Goal: Task Accomplishment & Management: Manage account settings

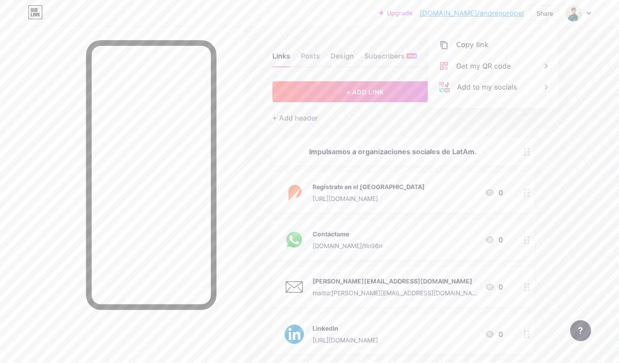
scroll to position [17, 0]
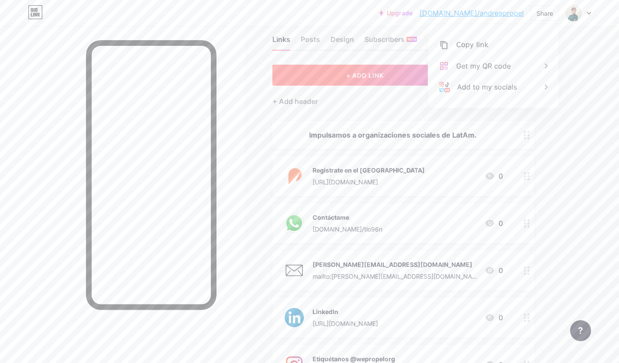
click at [380, 78] on span "+ ADD LINK" at bounding box center [365, 75] width 38 height 7
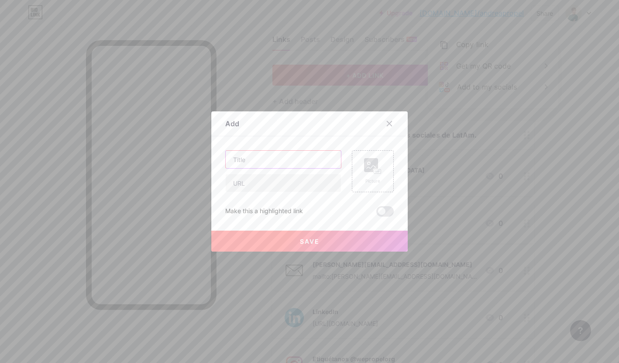
click at [291, 155] on input "text" at bounding box center [283, 159] width 115 height 17
type input "Agéndame una reunión"
click at [288, 178] on input "text" at bounding box center [283, 182] width 115 height 17
paste input "[URL][DOMAIN_NAME]"
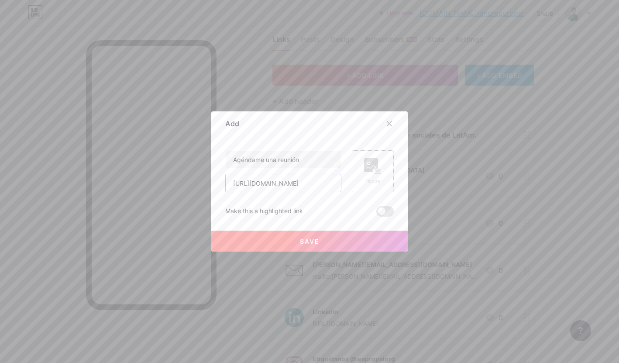
type input "[URL][DOMAIN_NAME]"
click at [373, 171] on rect at bounding box center [371, 165] width 14 height 14
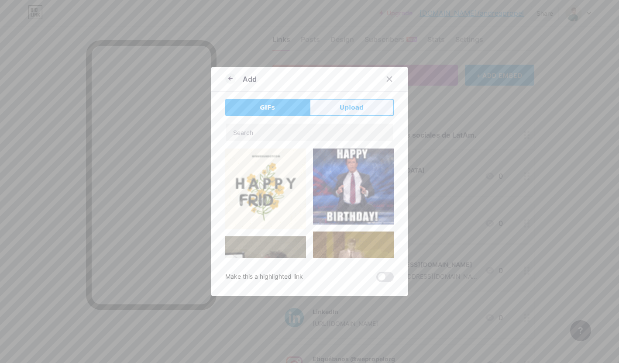
click at [337, 113] on button "Upload" at bounding box center [352, 107] width 84 height 17
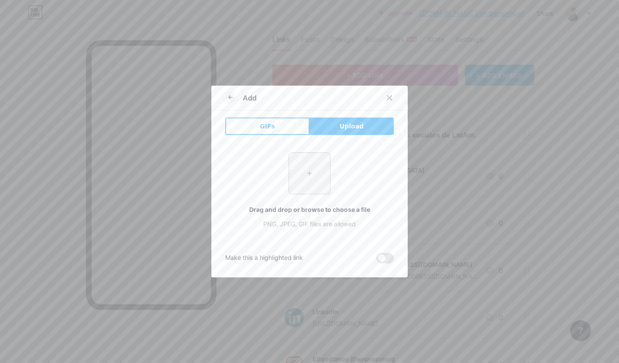
click at [280, 191] on div "+ Drag and drop or browse to choose a file PNG, JPEG, GIF files are allowed" at bounding box center [309, 190] width 169 height 76
click at [297, 183] on input "file" at bounding box center [309, 173] width 41 height 41
click at [389, 103] on div at bounding box center [390, 98] width 16 height 16
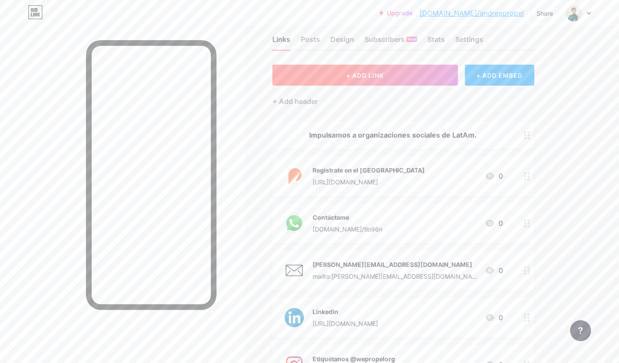
click at [370, 78] on span "+ ADD LINK" at bounding box center [365, 75] width 38 height 7
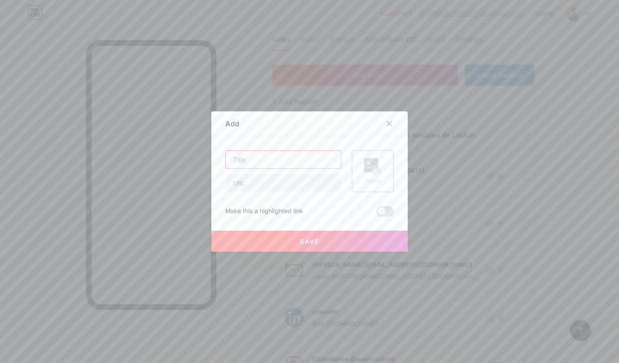
click at [277, 156] on input "text" at bounding box center [283, 159] width 115 height 17
type input "Agéndame una reunión"
paste input "[URL][DOMAIN_NAME]"
type input "[URL][DOMAIN_NAME]"
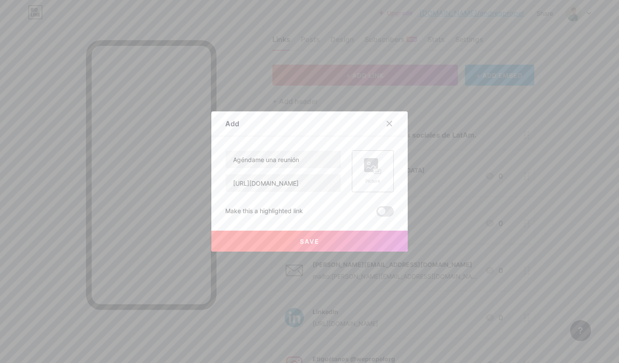
click at [359, 180] on div "Picture" at bounding box center [373, 171] width 42 height 42
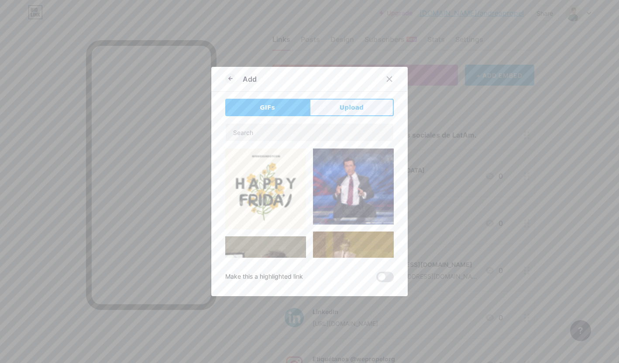
click at [346, 108] on span "Upload" at bounding box center [352, 107] width 24 height 9
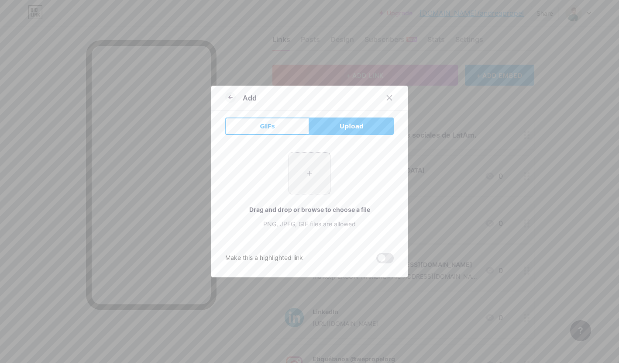
click at [302, 165] on input "file" at bounding box center [309, 173] width 41 height 41
type input "C:\fakepath\9S3tRRepyKjzp4IZKOOmDw5GIvso5XYY.png"
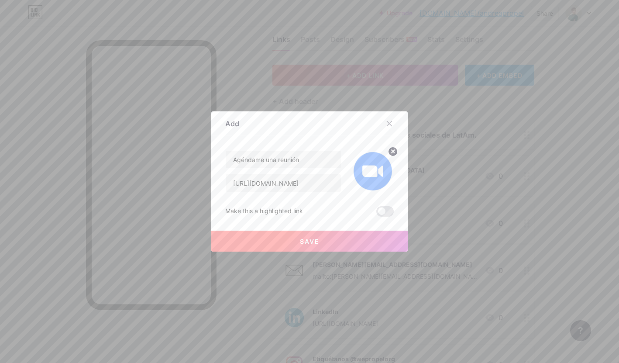
click at [351, 240] on button "Save" at bounding box center [309, 241] width 197 height 21
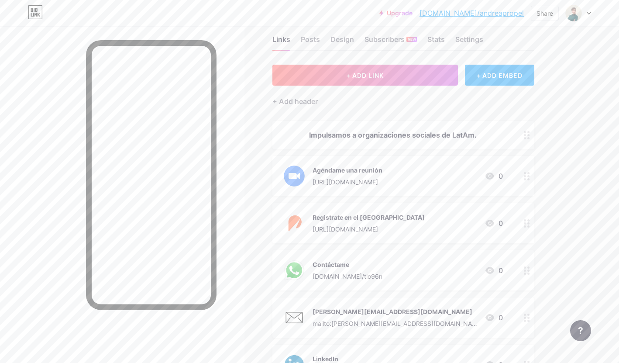
drag, startPoint x: 528, startPoint y: 141, endPoint x: 109, endPoint y: 3, distance: 440.8
click at [439, 214] on div "Registrate en el [GEOGRAPHIC_DATA] [URL][DOMAIN_NAME] 0" at bounding box center [393, 223] width 220 height 23
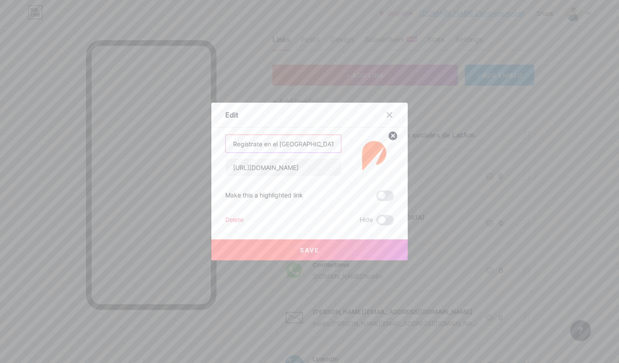
click at [319, 147] on input "Registrate en el [GEOGRAPHIC_DATA]" at bounding box center [283, 143] width 115 height 17
paste input "Aplicaciones abiertas del Propel Fellowship"
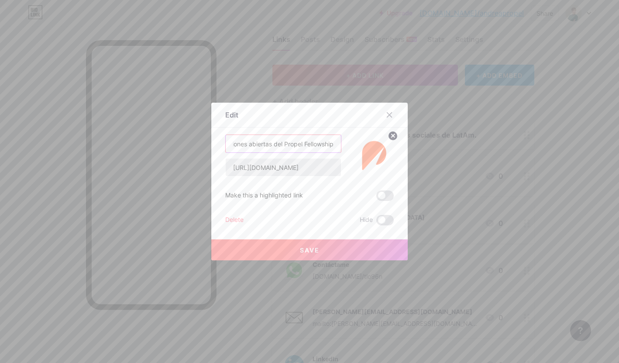
type input "Aplicaciones abiertas del Propel Fellowship"
click at [319, 160] on input "[URL][DOMAIN_NAME]" at bounding box center [283, 167] width 115 height 17
paste input "[URL][DOMAIN_NAME]"
type input "[URL][DOMAIN_NAME][DOMAIN_NAME]"
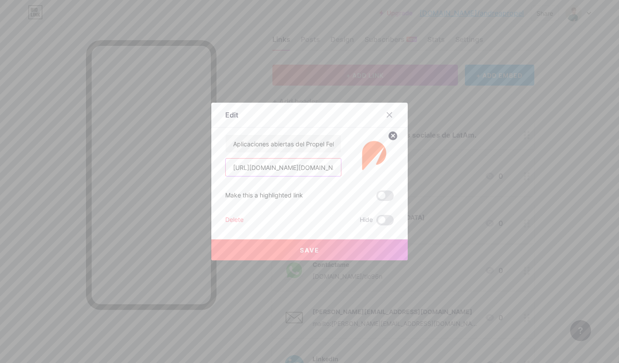
scroll to position [0, 27]
click at [326, 164] on input "[URL][DOMAIN_NAME][DOMAIN_NAME]" at bounding box center [283, 167] width 115 height 17
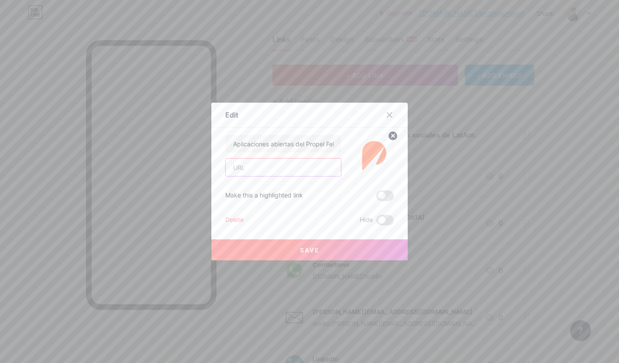
paste input "[URL][DOMAIN_NAME]"
type input "[URL][DOMAIN_NAME]"
click at [338, 242] on button "Save" at bounding box center [309, 249] width 197 height 21
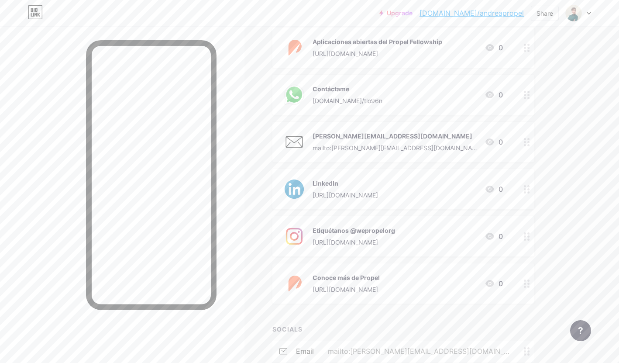
scroll to position [0, 0]
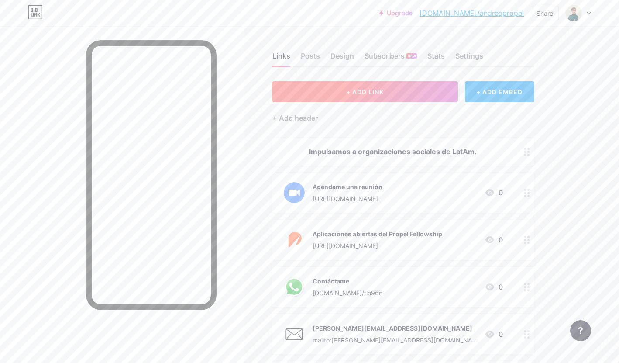
click at [302, 88] on button "+ ADD LINK" at bounding box center [366, 91] width 186 height 21
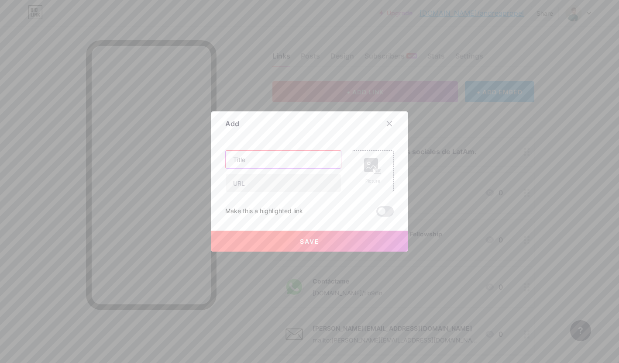
click at [296, 163] on input "text" at bounding box center [283, 159] width 115 height 17
paste input "Media Kit | Propel Fellowship"
type input "Media Kit | Propel Fellowship"
click at [296, 185] on input "text" at bounding box center [283, 182] width 115 height 17
type input "[URL][DOMAIN_NAME]"
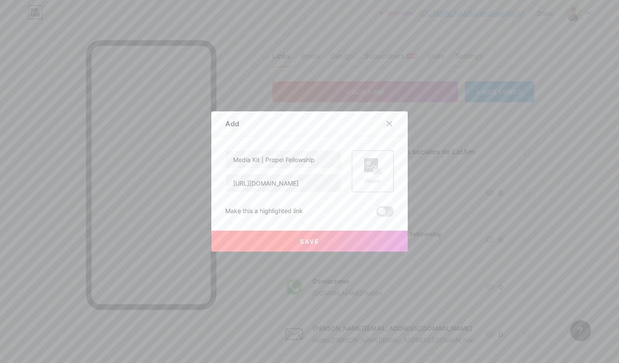
click at [367, 182] on div "Picture" at bounding box center [372, 181] width 17 height 7
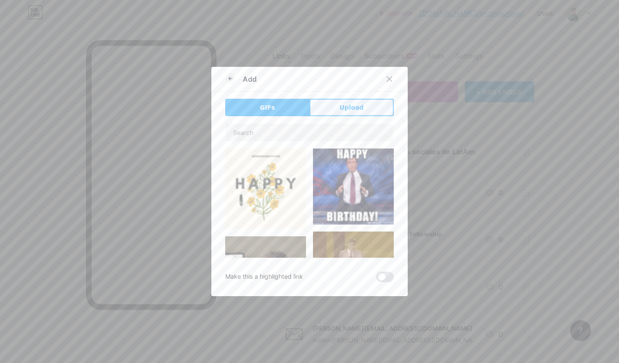
click at [335, 105] on button "Upload" at bounding box center [352, 107] width 84 height 17
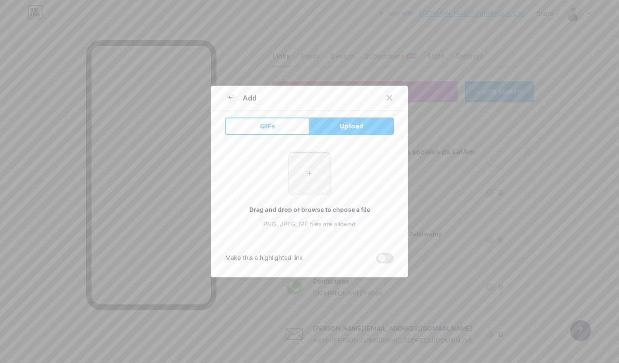
click at [306, 169] on input "file" at bounding box center [309, 173] width 41 height 41
type input "C:\fakepath\Gk2CK5icoRIjA4WCWJAtw3KJaPAnvO01.png"
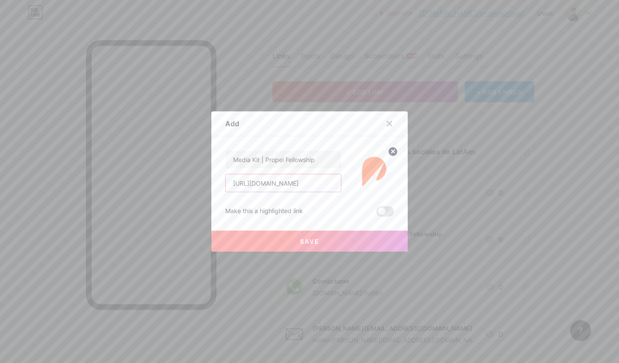
click at [277, 177] on input "[URL][DOMAIN_NAME]" at bounding box center [283, 182] width 115 height 17
paste input "[DOMAIN_NAME][URL]"
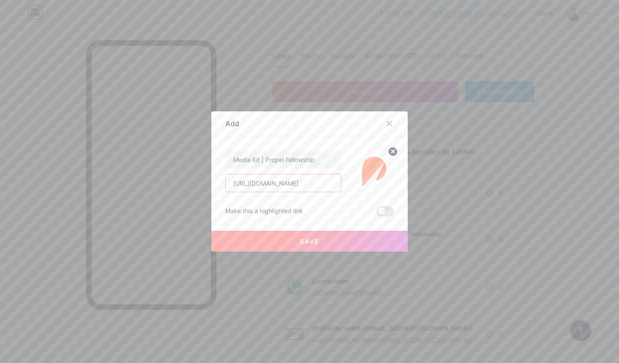
type input "[URL][DOMAIN_NAME]"
click at [316, 243] on span "Save" at bounding box center [310, 241] width 20 height 7
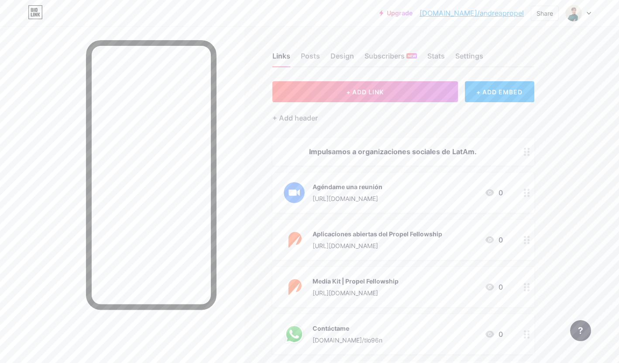
click at [590, 193] on div "Upgrade [DOMAIN_NAME]/andrea... [DOMAIN_NAME]/andreapropel Share Switch account…" at bounding box center [309, 348] width 619 height 697
click at [323, 153] on div "Impulsamos a organizaciones sociales de LatAm." at bounding box center [393, 151] width 220 height 10
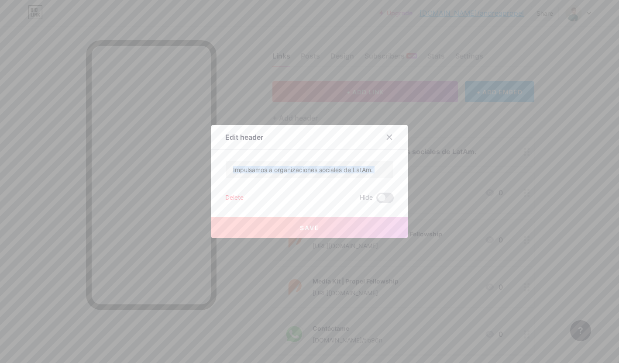
click at [323, 153] on div "Edit header Impulsamos a organizaciones sociales de LatAm. Delete Hide Save" at bounding box center [309, 181] width 197 height 113
click at [290, 171] on input "Impulsamos a organizaciones sociales de LatAm." at bounding box center [310, 169] width 168 height 17
drag, startPoint x: 261, startPoint y: 171, endPoint x: 197, endPoint y: 171, distance: 63.3
click at [197, 171] on div "Edit header Impulsamos a organizaciones sociales de LatAm. Delete Hide Save" at bounding box center [309, 181] width 619 height 363
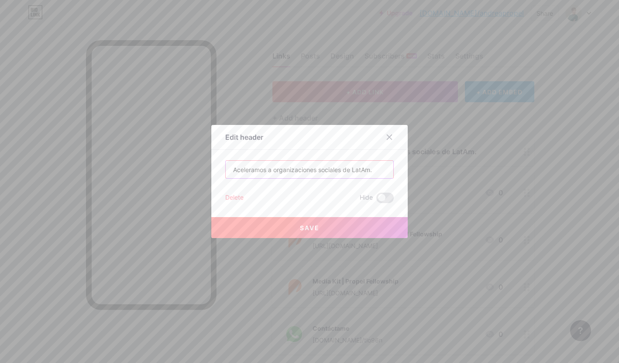
type input "Aceleramos a organizaciones sociales de LatAm."
click at [349, 229] on button "Save" at bounding box center [309, 227] width 197 height 21
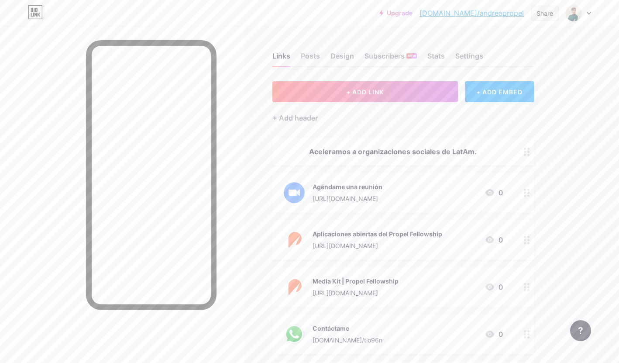
click at [539, 11] on div "Share" at bounding box center [545, 13] width 17 height 9
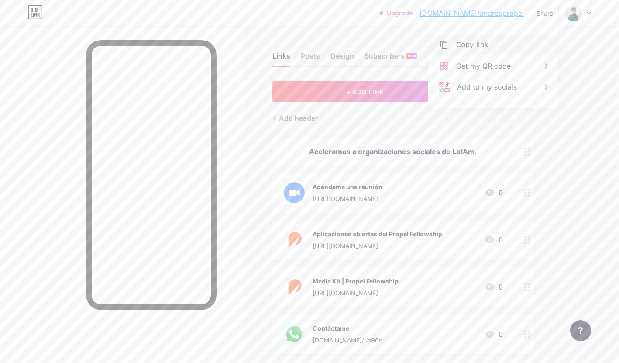
click at [482, 49] on div "Copy link" at bounding box center [473, 45] width 32 height 10
click at [325, 246] on div "[URL][DOMAIN_NAME]" at bounding box center [378, 245] width 130 height 9
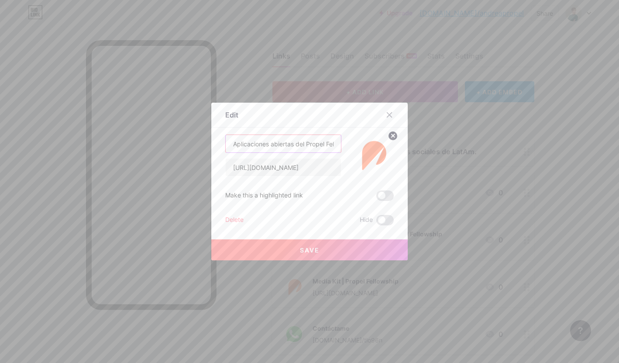
click at [324, 148] on input "Aplicaciones abiertas del Propel Fellowship" at bounding box center [283, 143] width 115 height 17
paste input "brimos aplicacione"
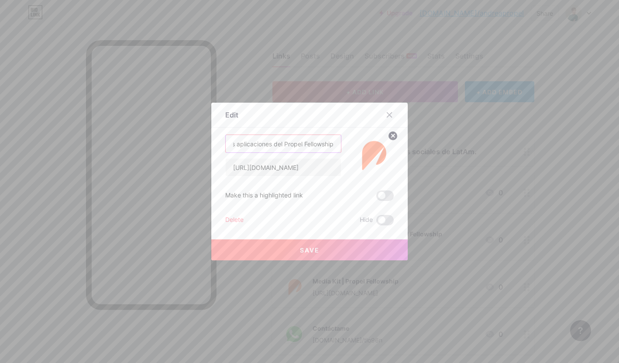
type input "Abrimos aplicaciones del Propel Fellowship"
click at [334, 243] on button "Save" at bounding box center [309, 249] width 197 height 21
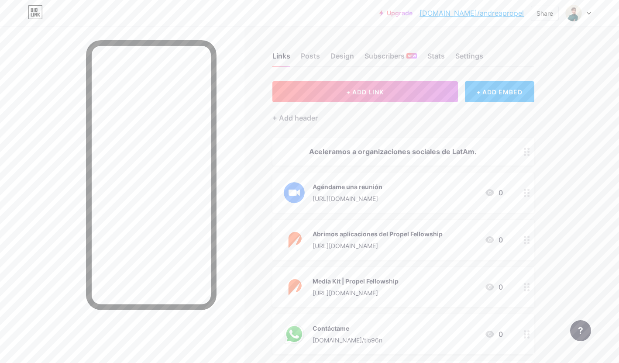
scroll to position [334, 0]
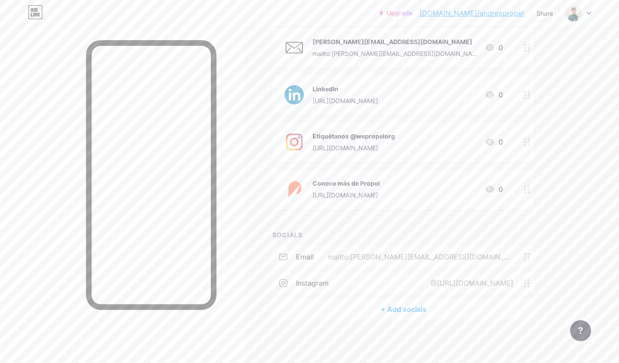
click at [423, 277] on div "instagram @[URL][DOMAIN_NAME]" at bounding box center [404, 283] width 262 height 21
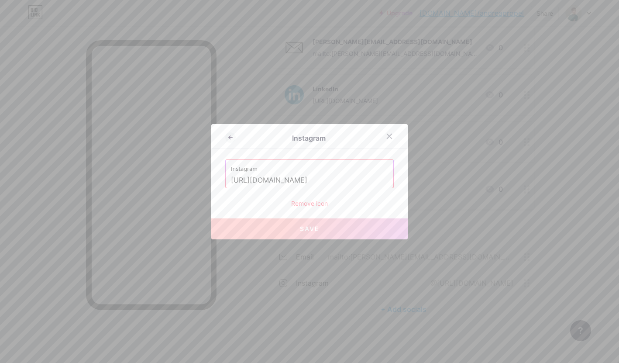
click at [322, 204] on div "Remove icon" at bounding box center [309, 203] width 169 height 9
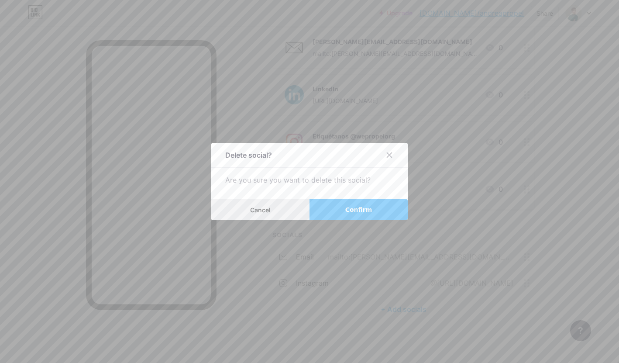
click at [282, 204] on button "Cancel" at bounding box center [260, 209] width 98 height 21
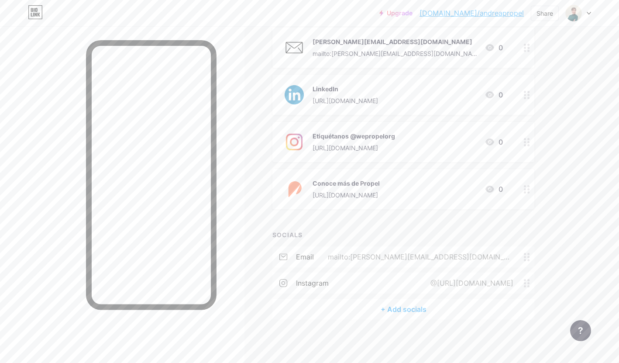
click at [432, 282] on div "@[URL][DOMAIN_NAME]" at bounding box center [470, 283] width 107 height 10
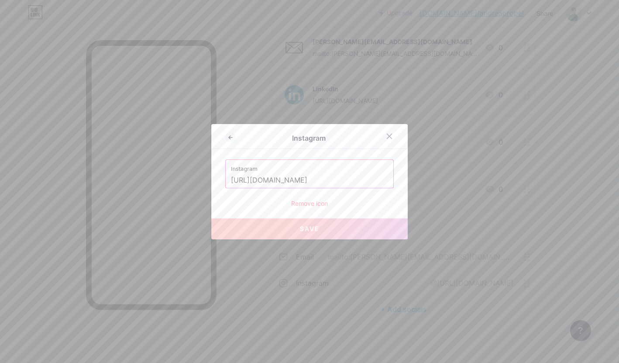
click at [386, 176] on input "[URL][DOMAIN_NAME]" at bounding box center [309, 180] width 157 height 15
paste input "wepropelorg"
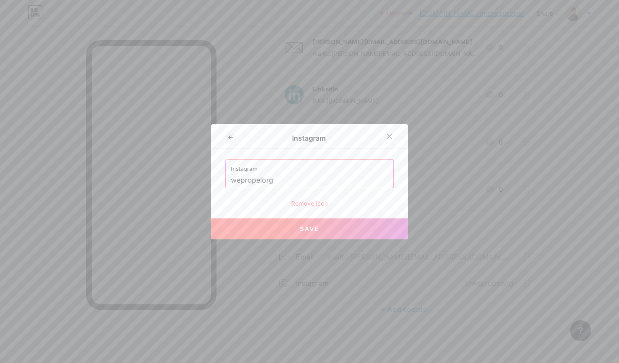
click at [342, 225] on button "Save" at bounding box center [309, 228] width 197 height 21
type input "[URL][DOMAIN_NAME]"
